Goal: Entertainment & Leisure: Consume media (video, audio)

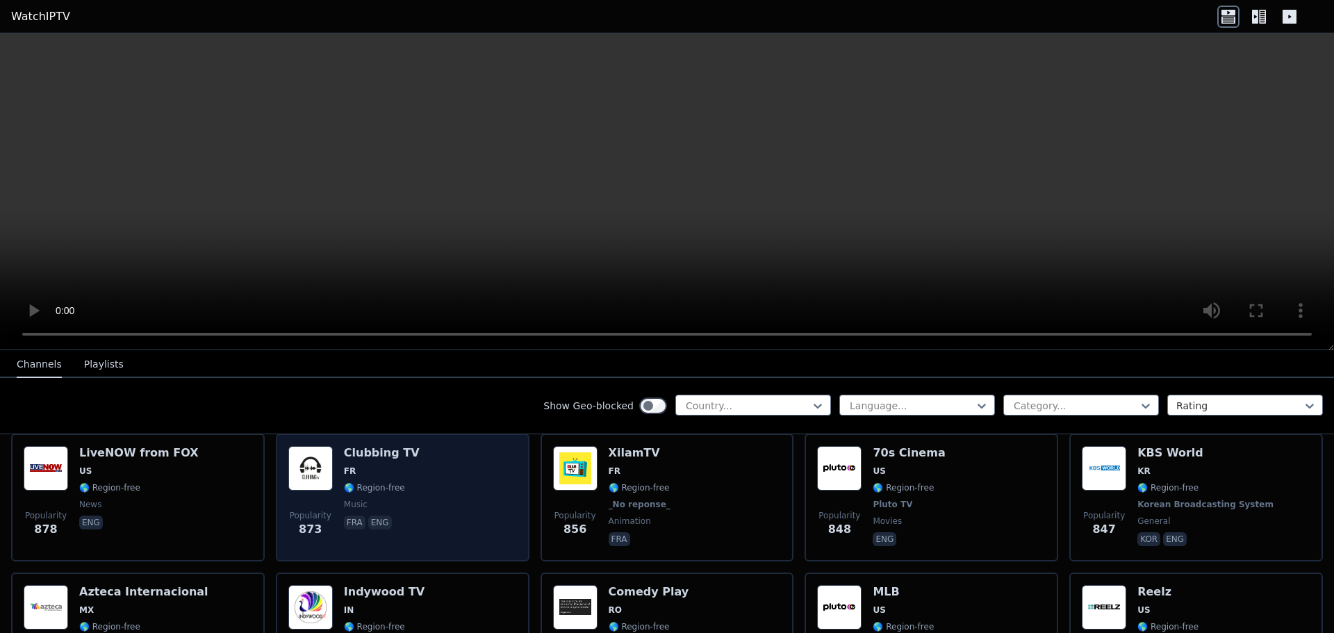
scroll to position [2918, 0]
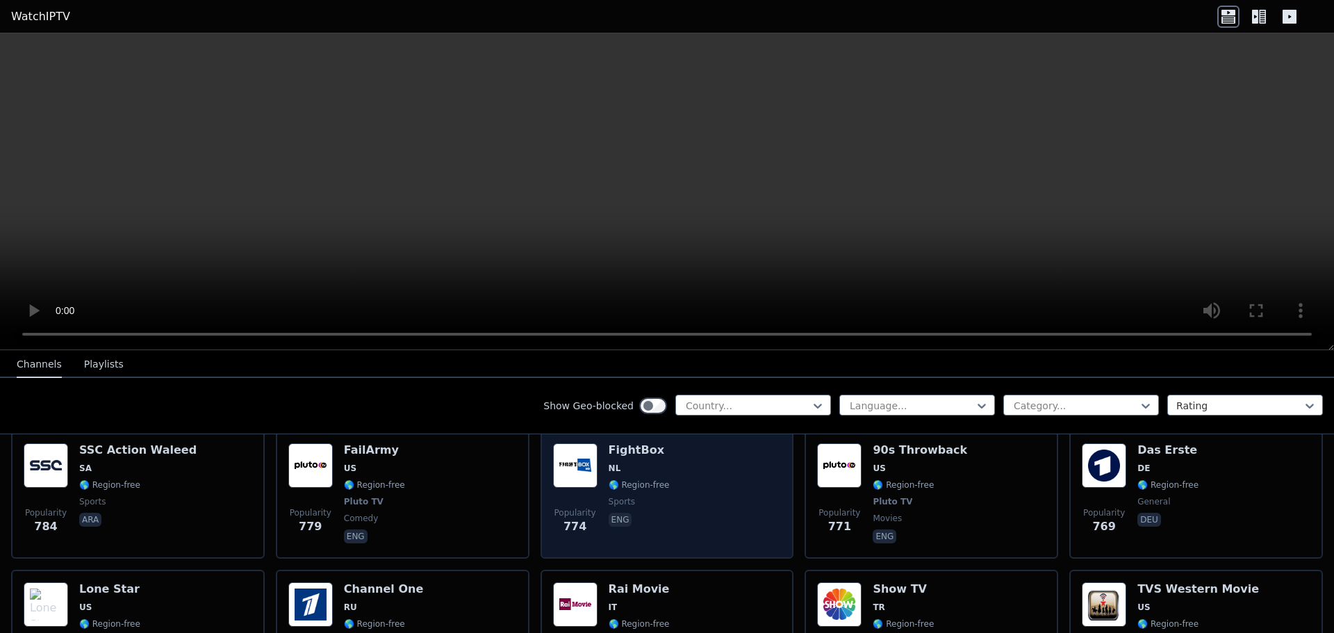
click at [637, 463] on span "NL" at bounding box center [639, 468] width 61 height 11
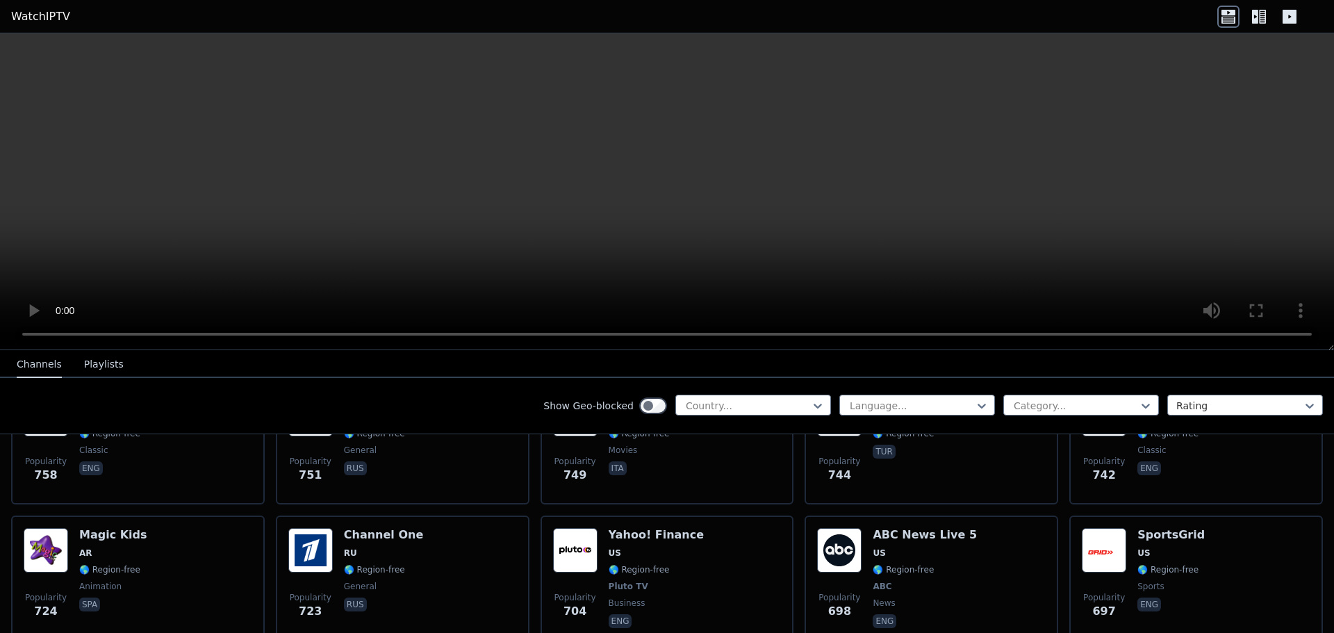
scroll to position [3126, 0]
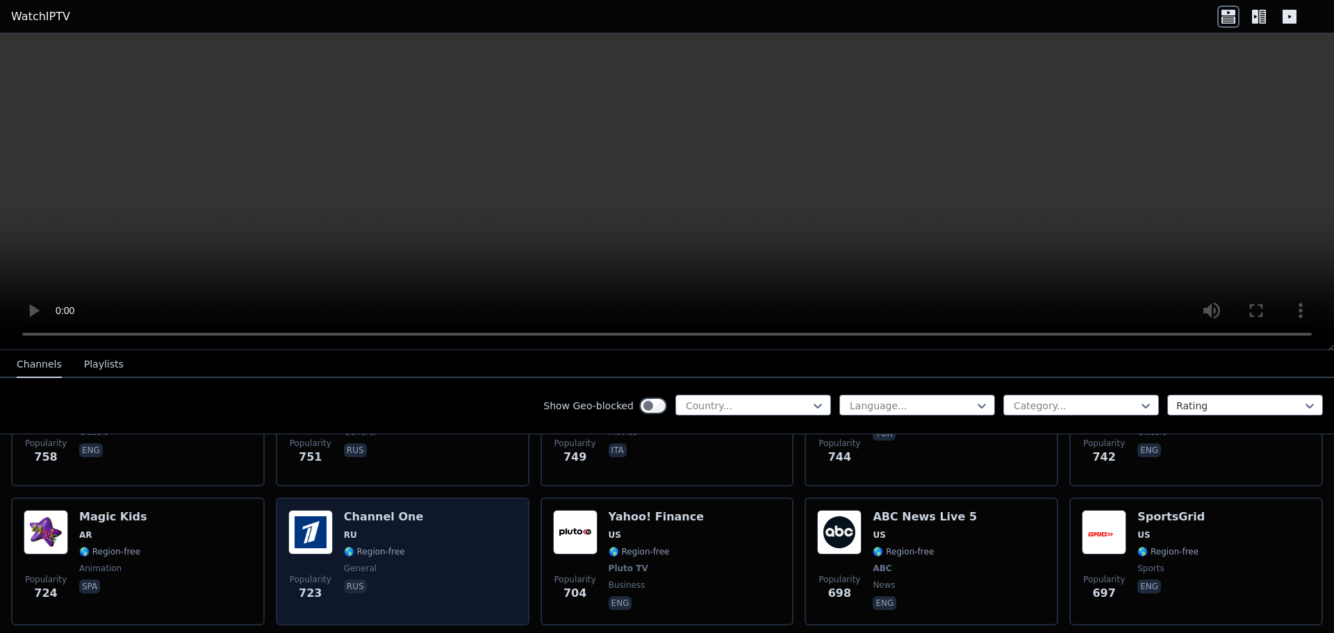
click at [344, 515] on div "Channel One RU 🌎 Region-free general rus" at bounding box center [383, 561] width 79 height 103
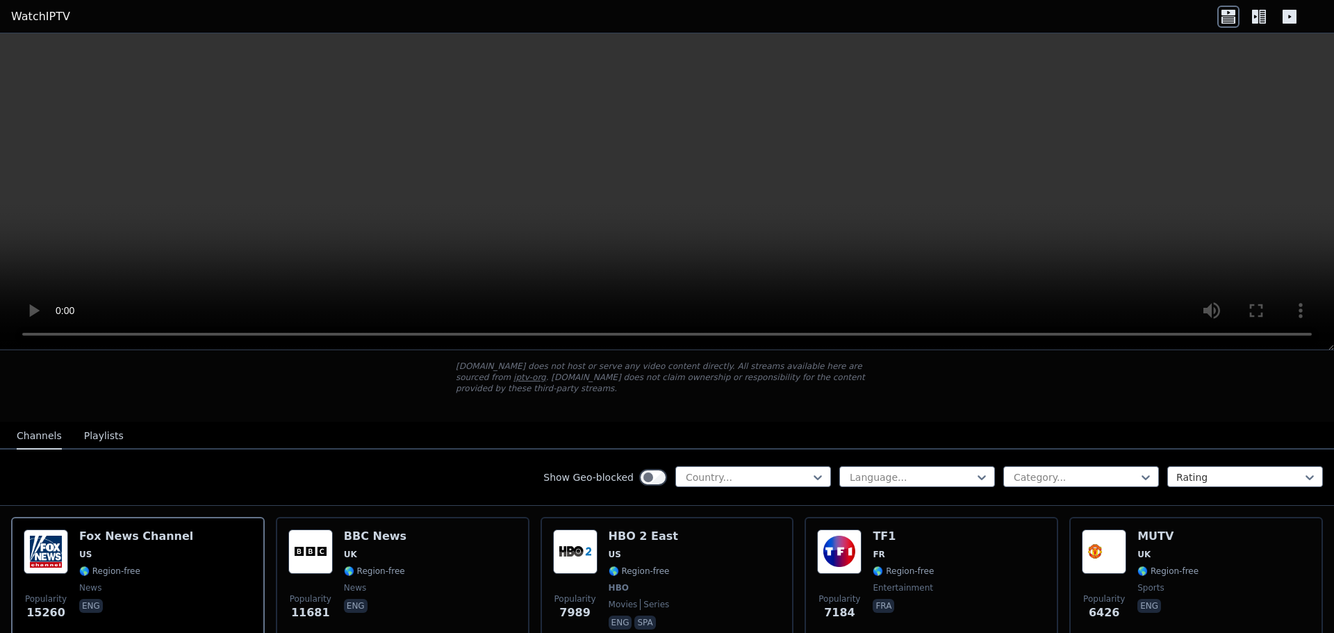
scroll to position [69, 0]
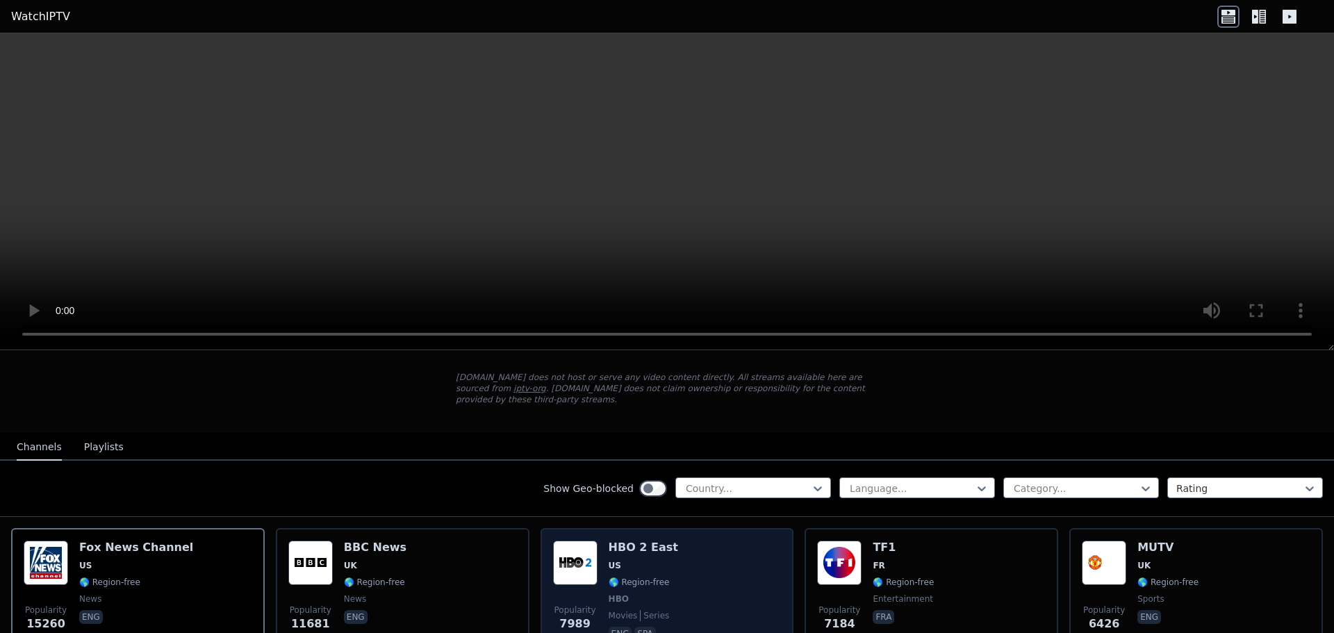
click at [593, 550] on img at bounding box center [575, 562] width 44 height 44
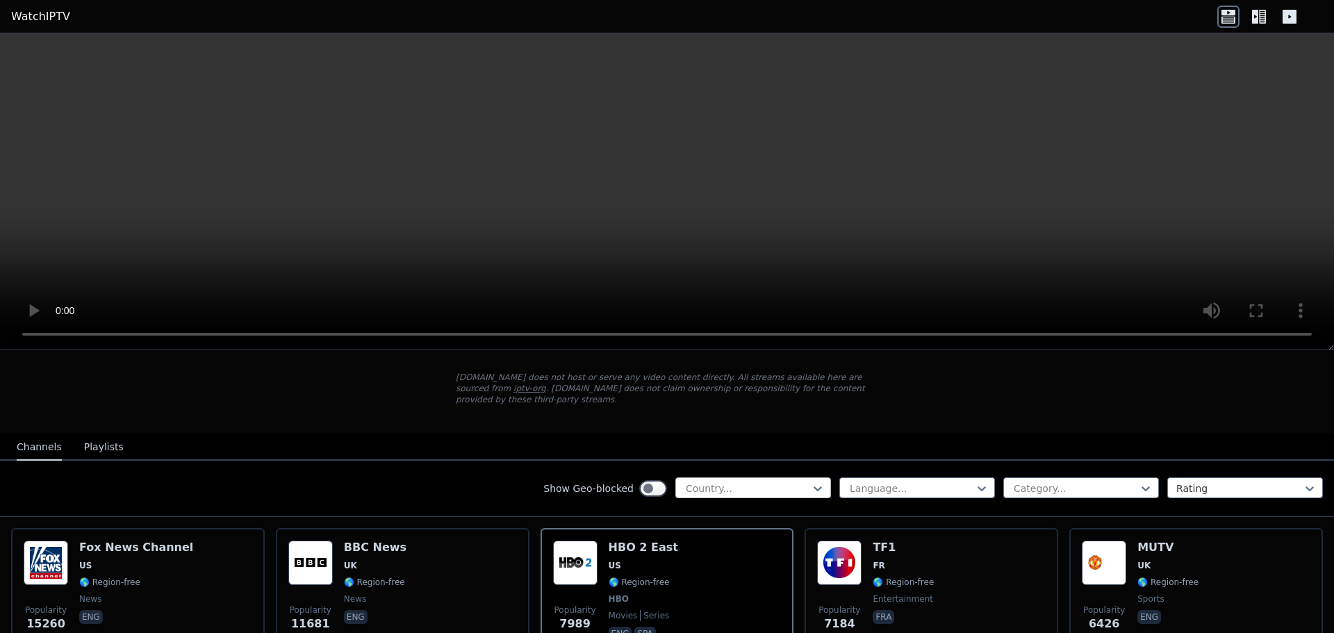
click at [715, 481] on div at bounding box center [747, 488] width 126 height 14
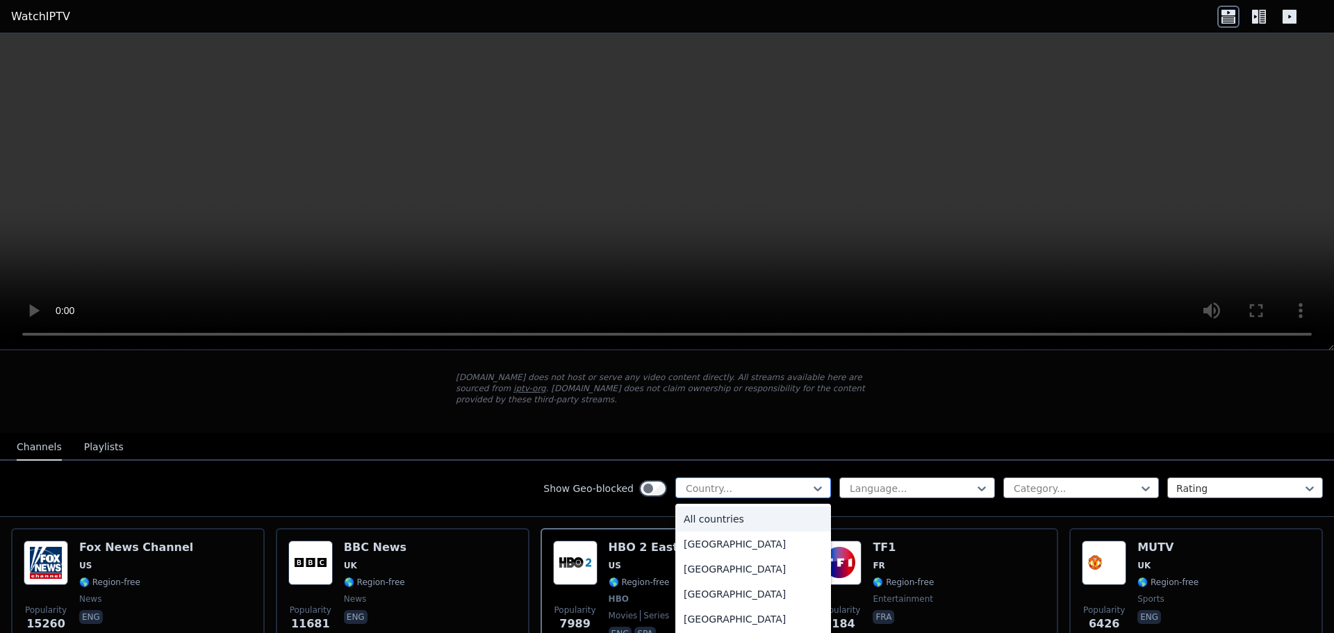
drag, startPoint x: 715, startPoint y: 480, endPoint x: 704, endPoint y: 473, distance: 13.1
click at [716, 481] on div at bounding box center [747, 488] width 126 height 14
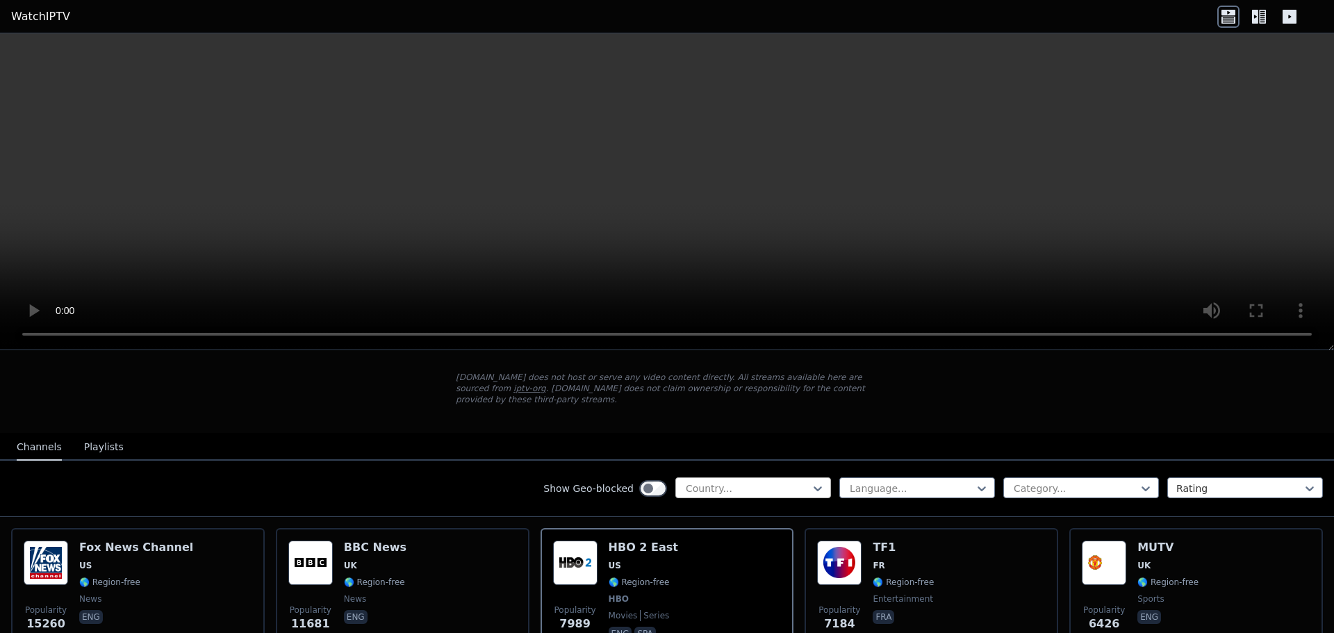
click at [690, 481] on div at bounding box center [747, 488] width 126 height 14
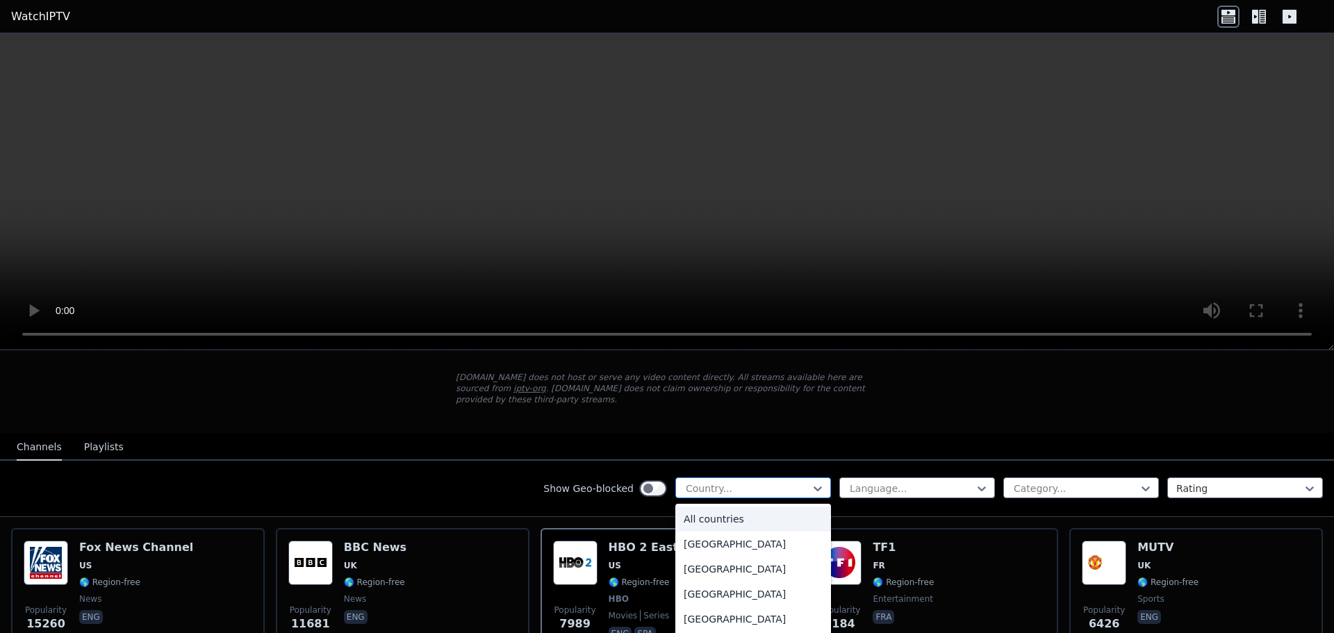
click at [701, 481] on div at bounding box center [747, 488] width 126 height 14
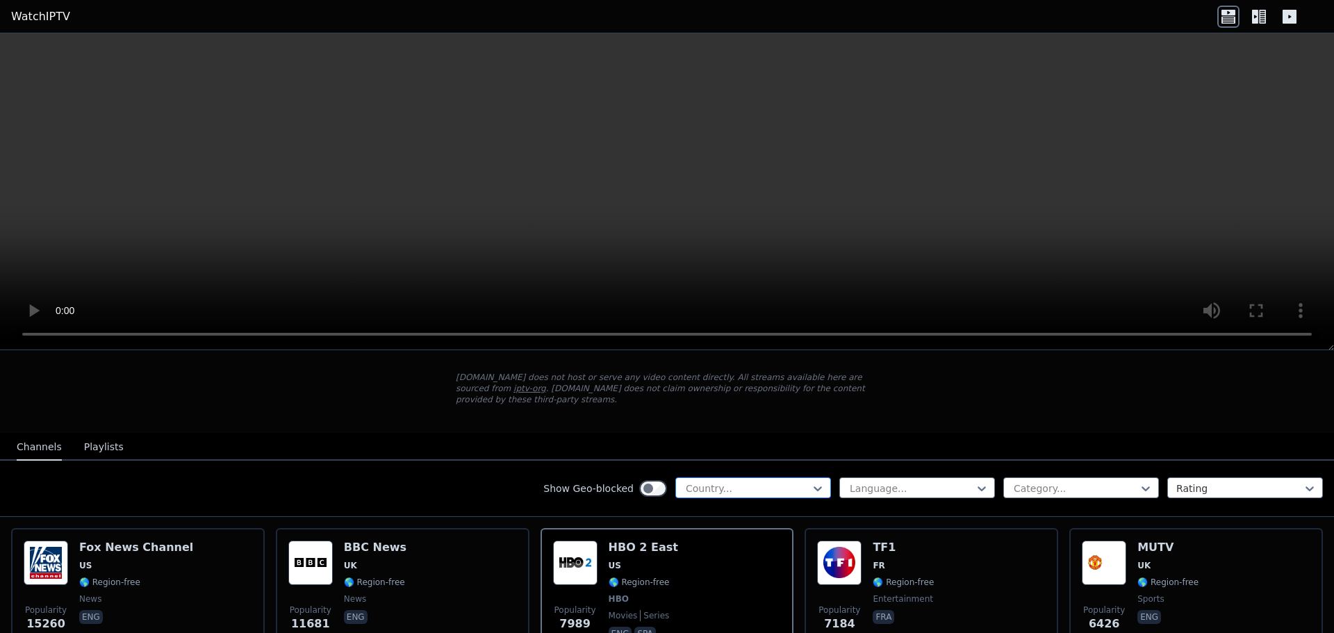
click at [700, 481] on div at bounding box center [747, 488] width 126 height 14
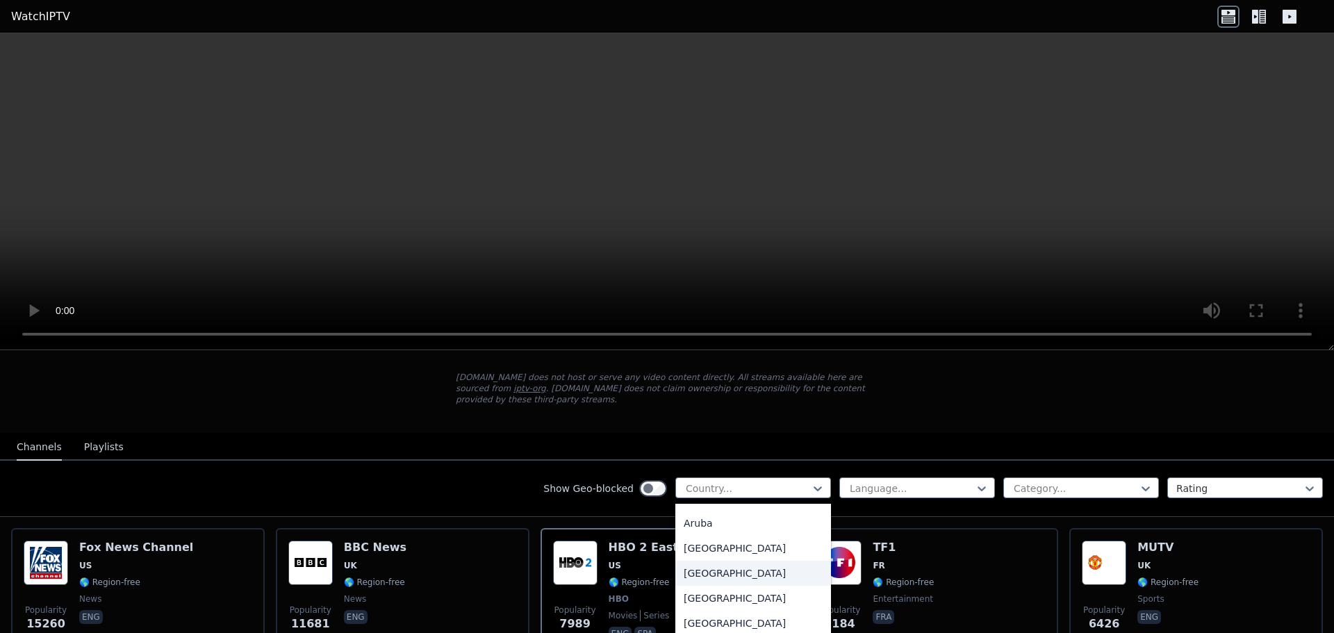
scroll to position [208, 0]
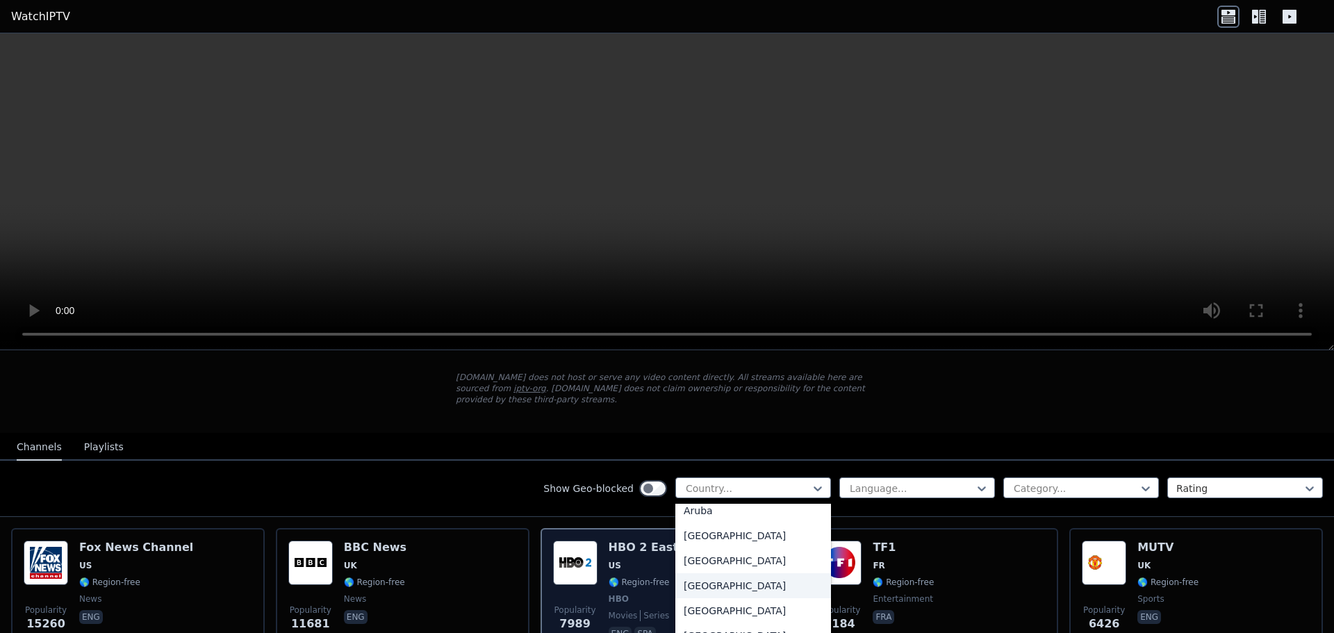
click at [711, 573] on div "Azerbaijan" at bounding box center [753, 585] width 156 height 25
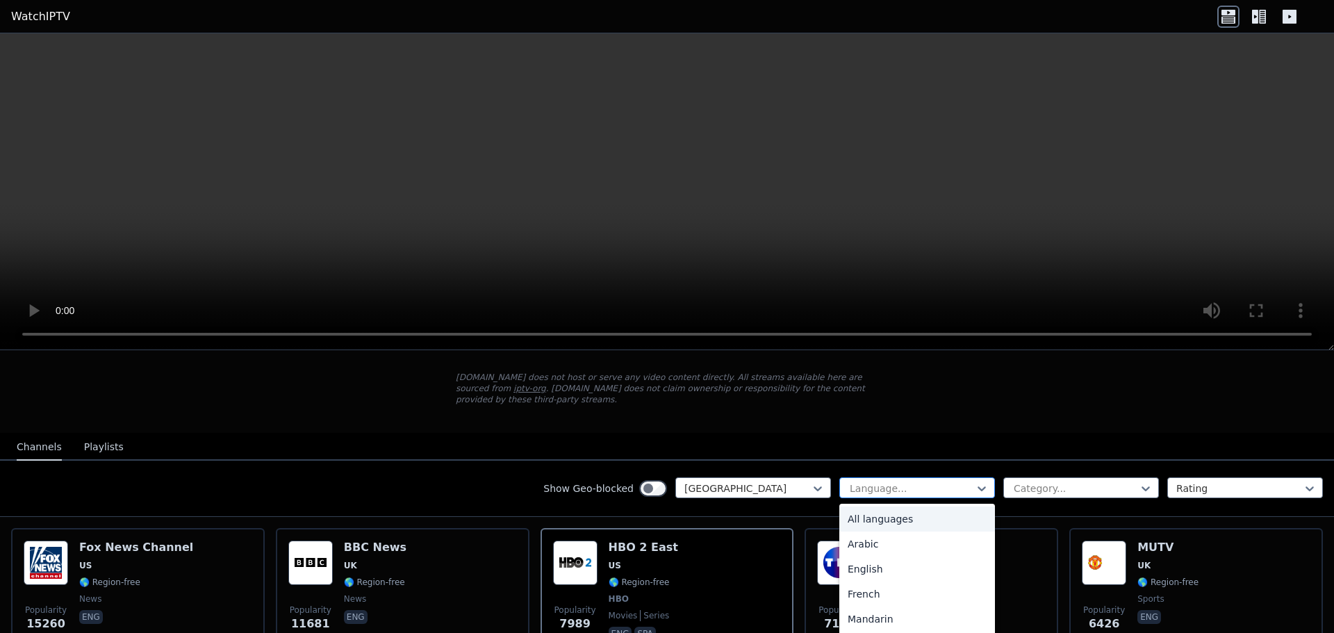
click at [925, 481] on div at bounding box center [911, 488] width 126 height 14
click at [892, 531] on div "Arabic" at bounding box center [917, 543] width 156 height 25
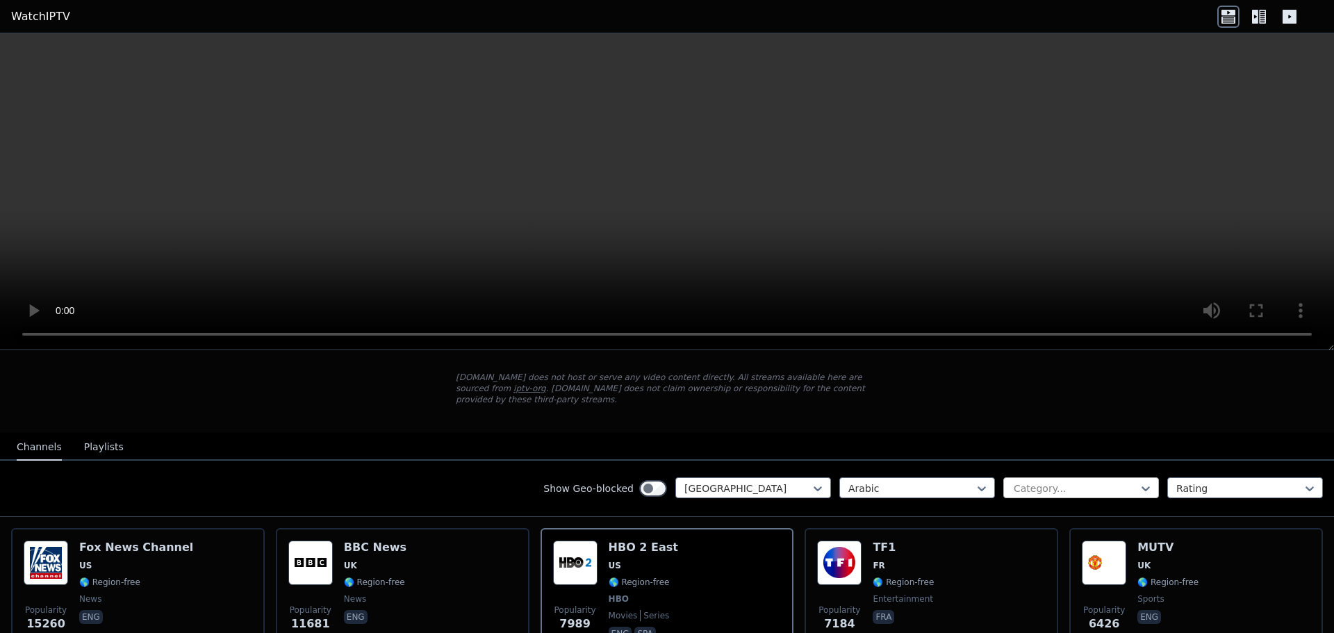
click at [1016, 481] on div at bounding box center [1075, 488] width 126 height 14
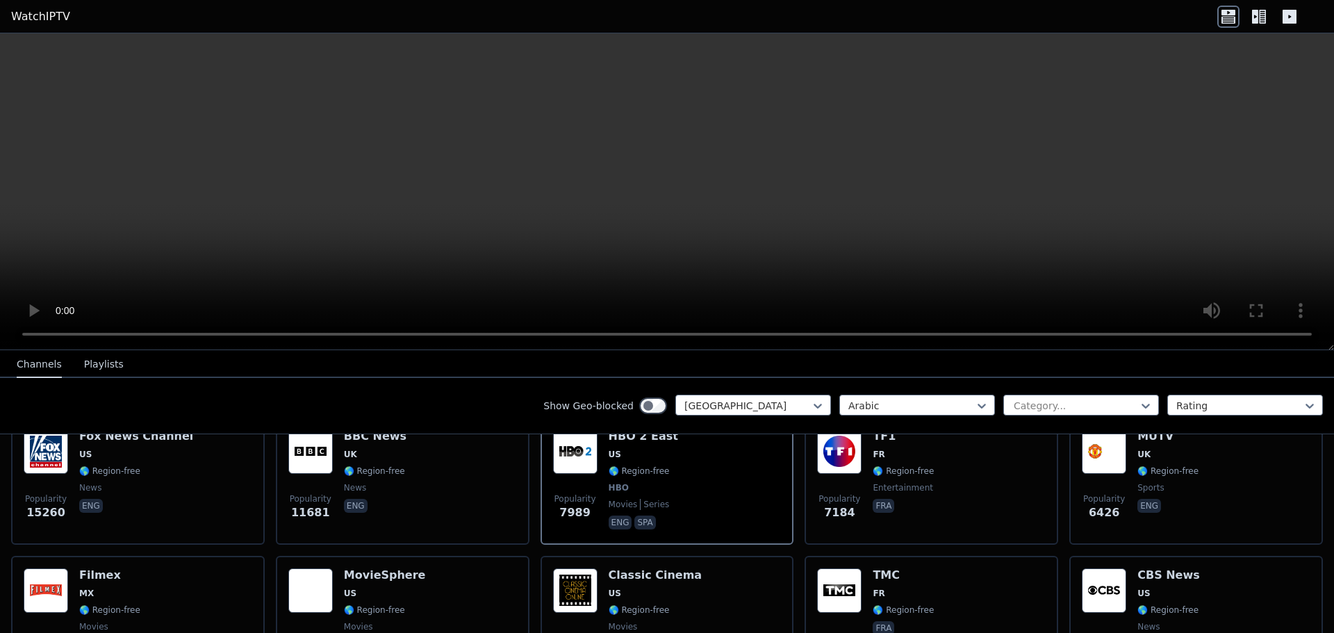
scroll to position [69, 0]
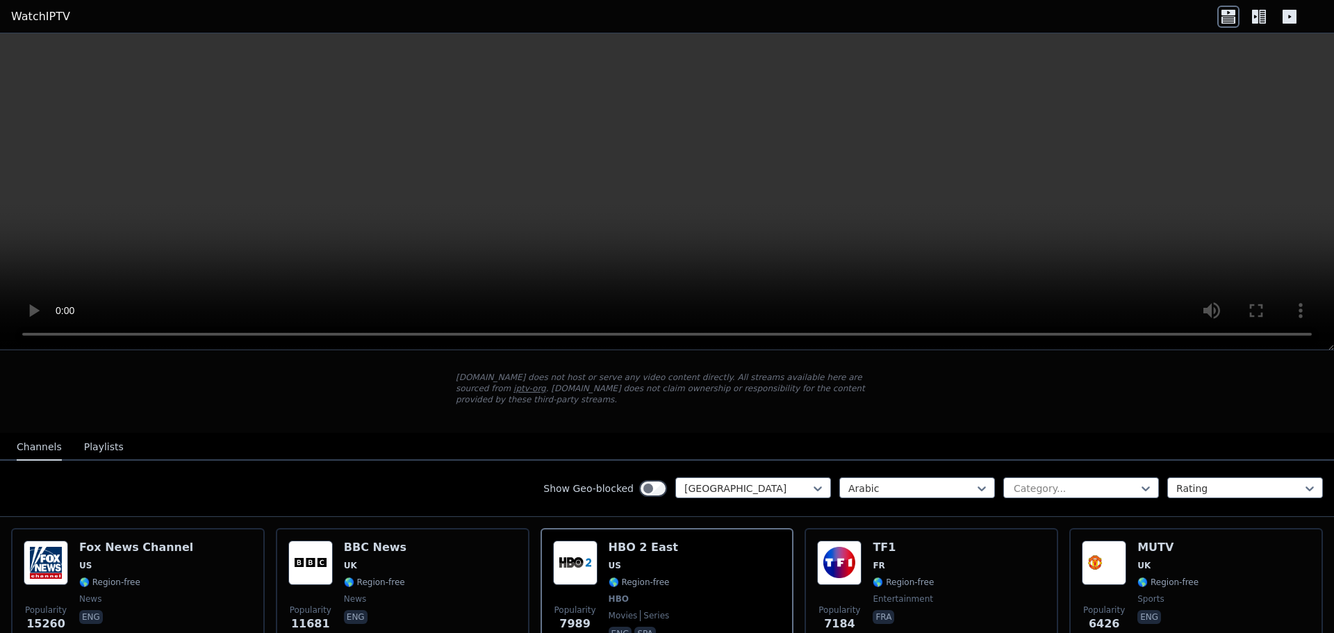
click at [1252, 22] on icon at bounding box center [1255, 17] width 6 height 14
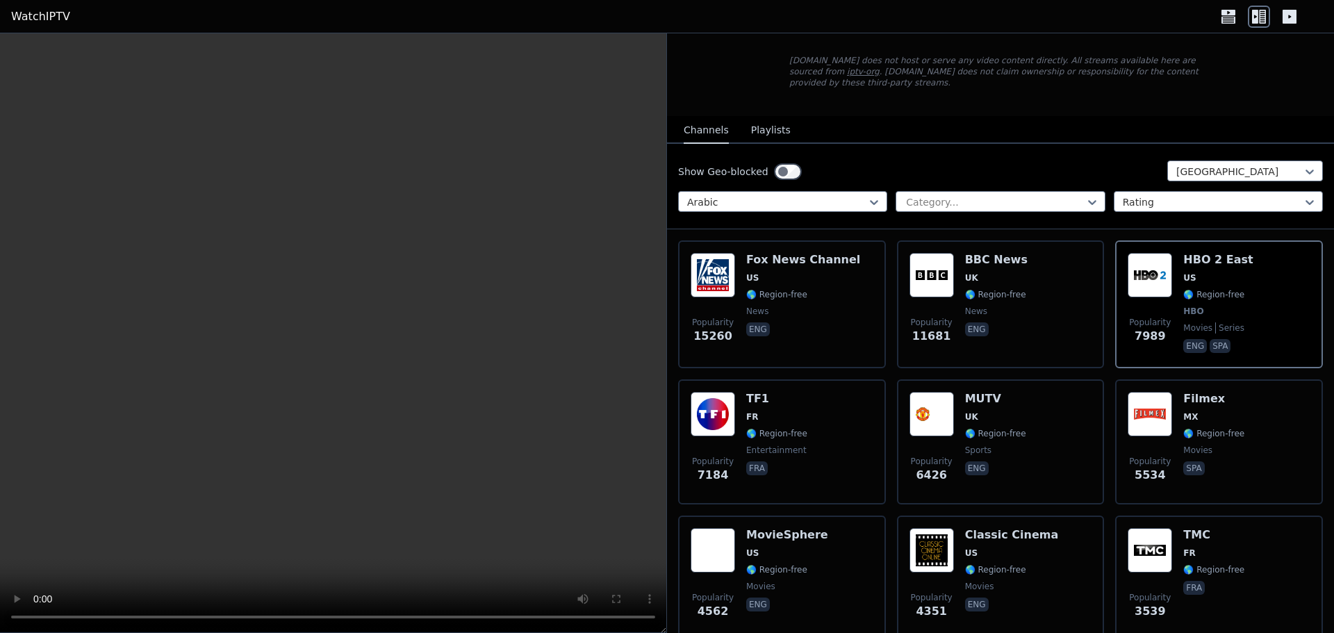
click at [1231, 14] on icon at bounding box center [1228, 13] width 14 height 6
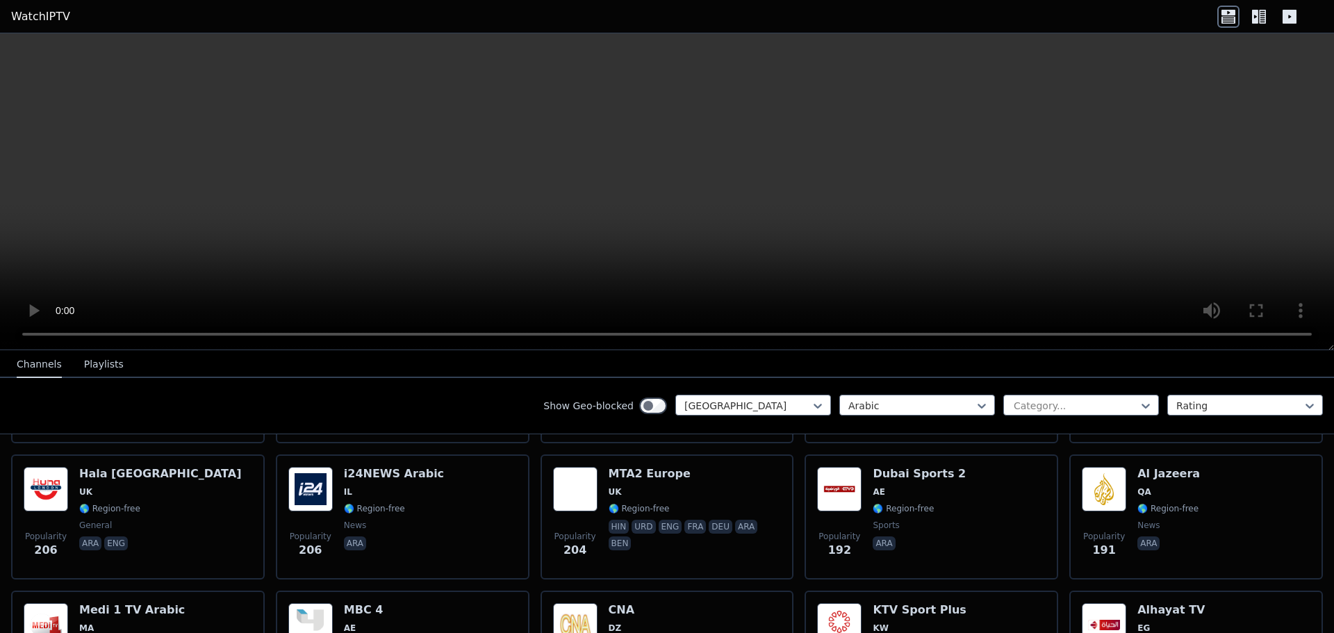
scroll to position [834, 0]
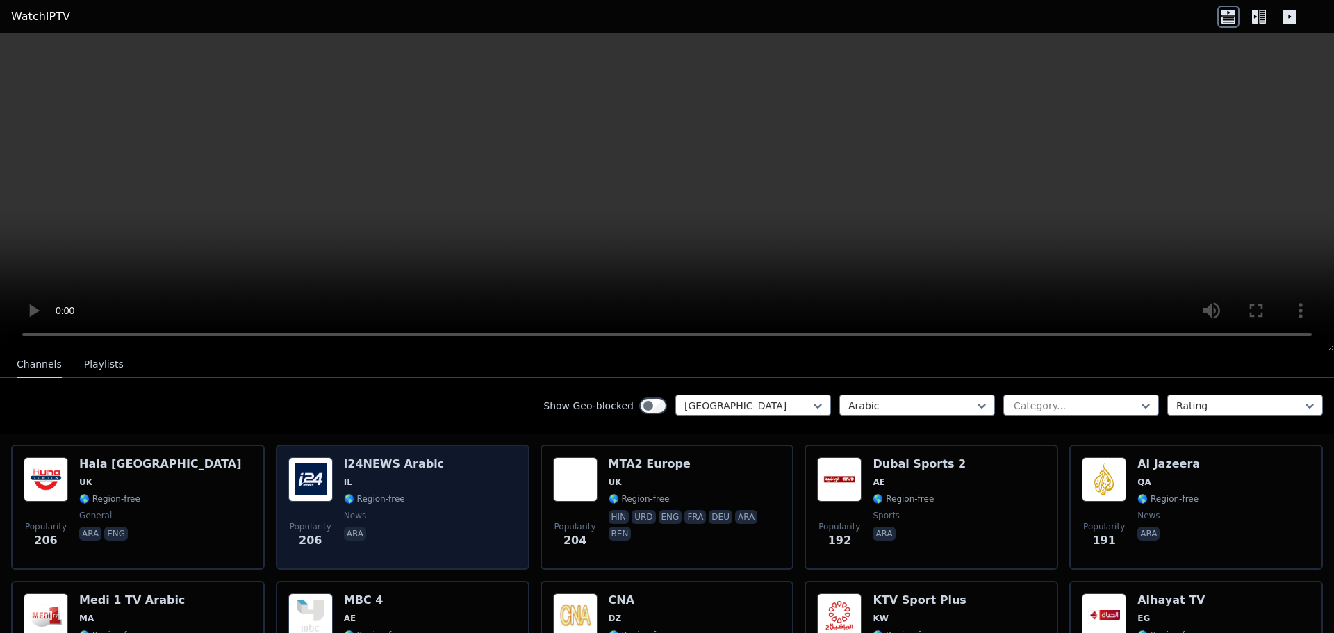
click at [393, 493] on span "🌎 Region-free" at bounding box center [374, 498] width 61 height 11
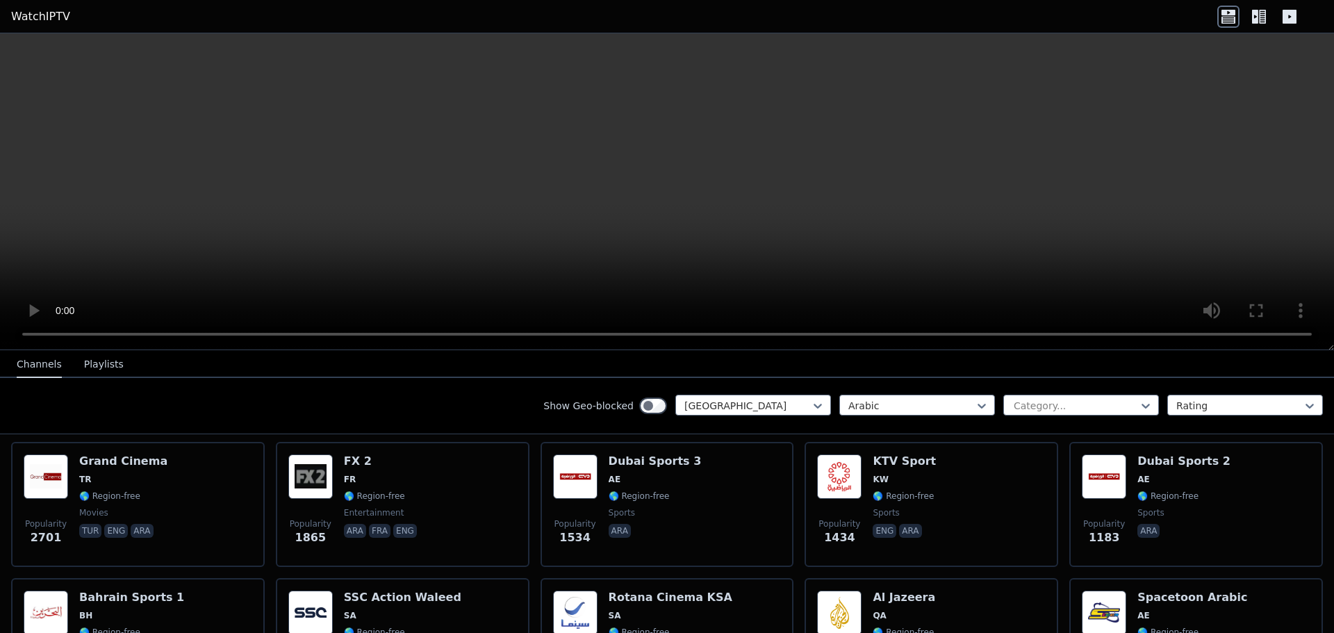
scroll to position [69, 0]
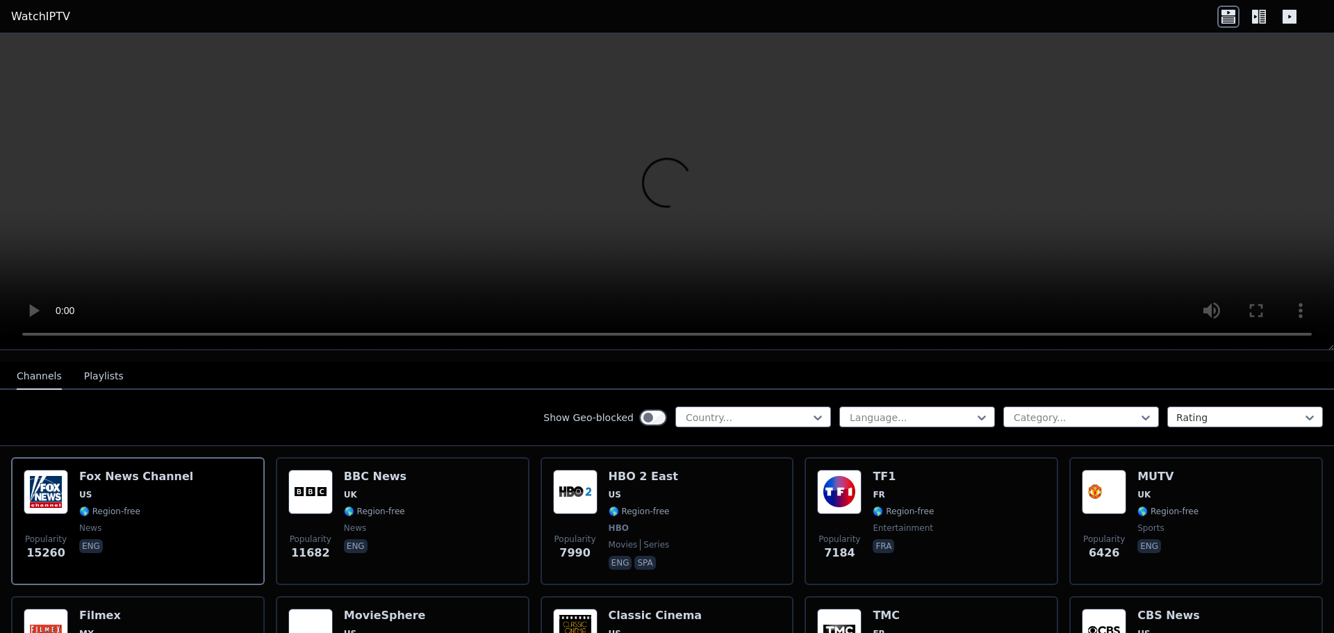
scroll to position [151, 0]
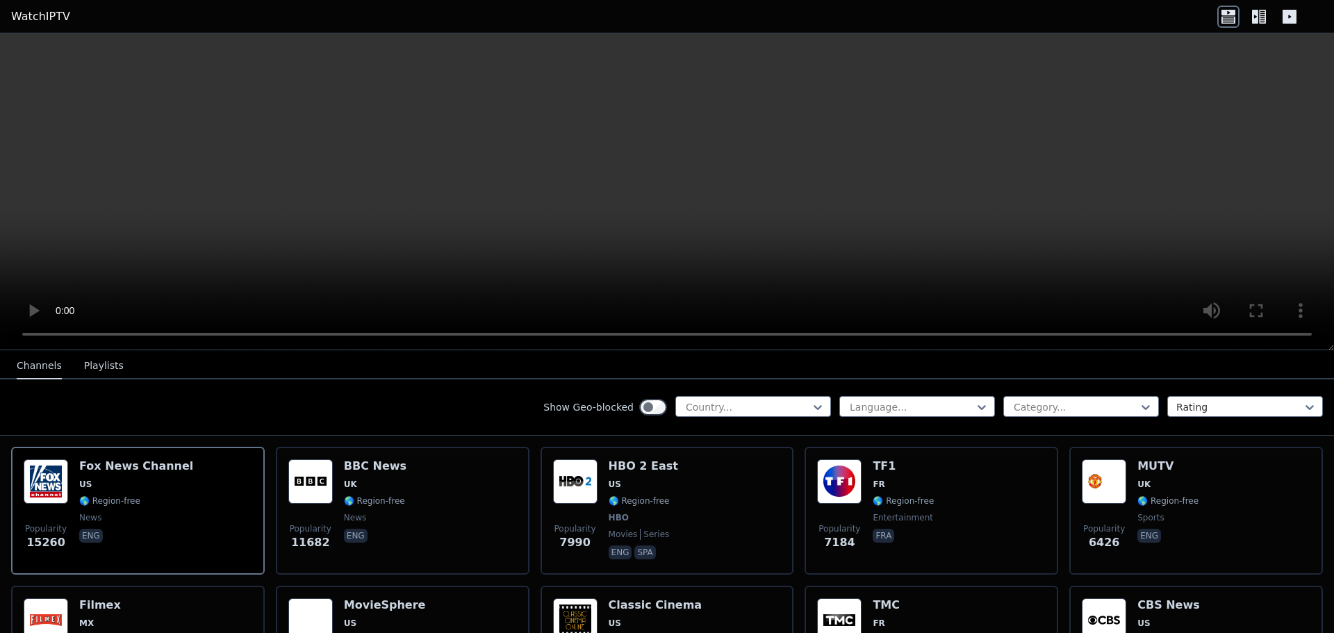
click at [90, 365] on button "Playlists" at bounding box center [104, 366] width 40 height 26
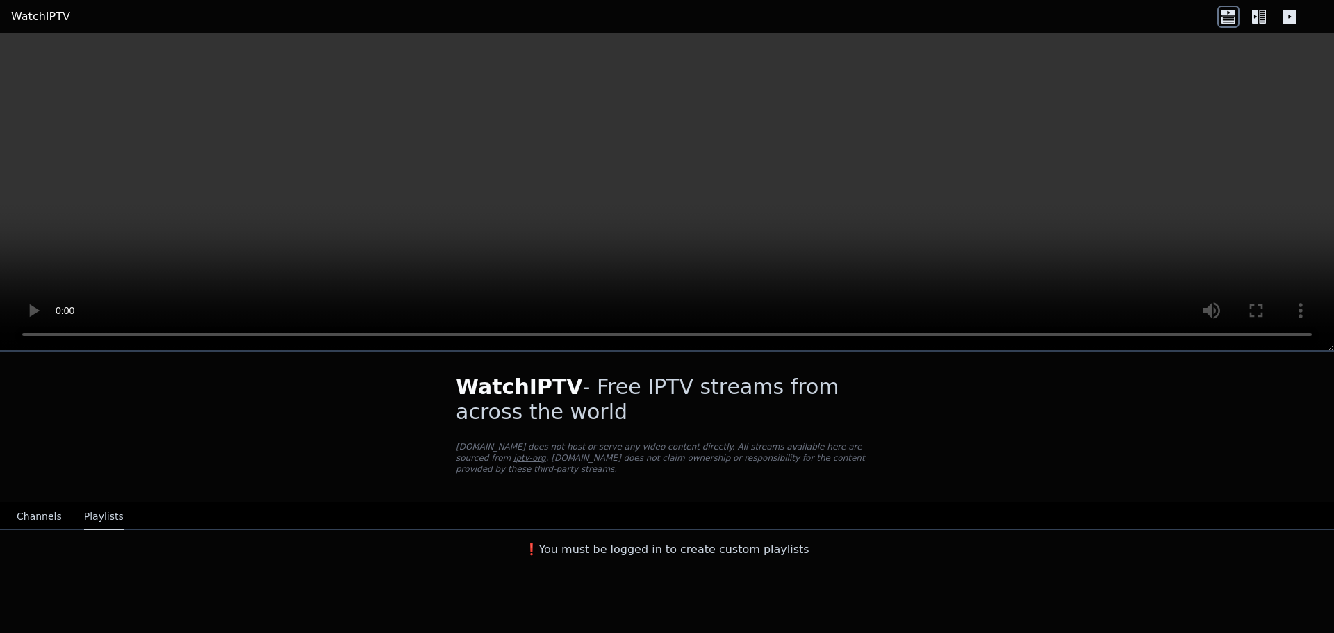
scroll to position [0, 0]
click at [40, 508] on button "Channels" at bounding box center [39, 517] width 45 height 26
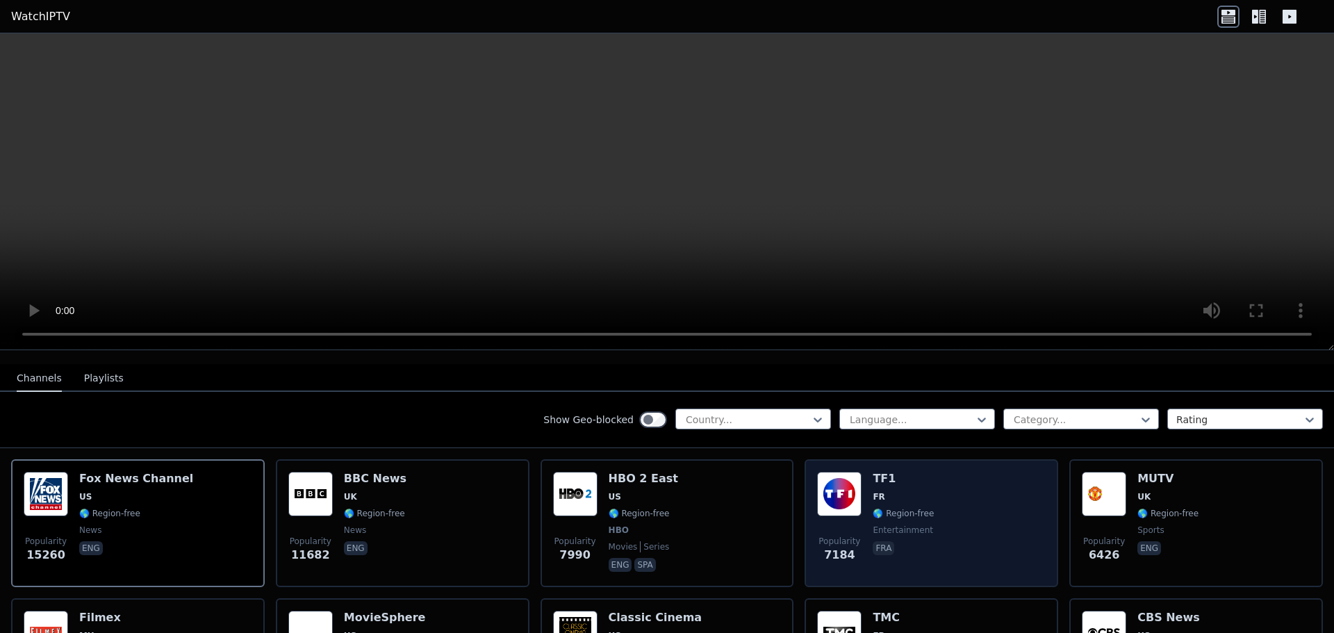
scroll to position [139, 0]
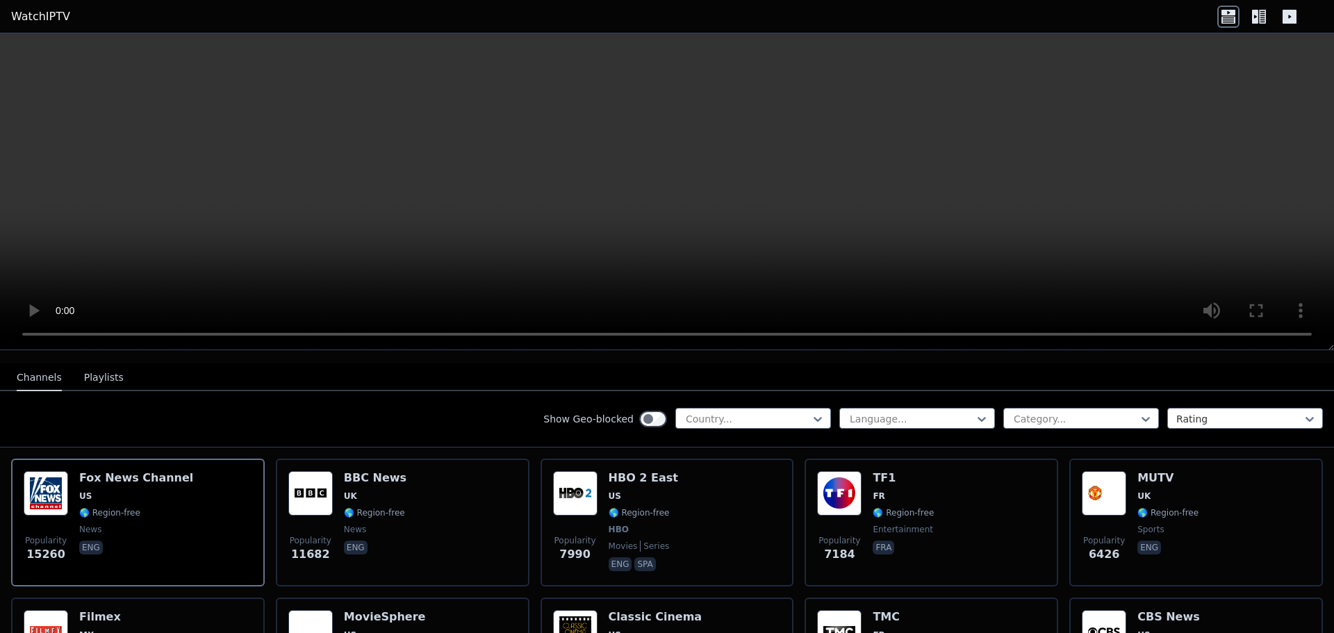
click at [285, 408] on div "Show Geo-blocked Country... Language... Category... Rating" at bounding box center [667, 419] width 1334 height 56
